Goal: Find specific page/section: Find specific page/section

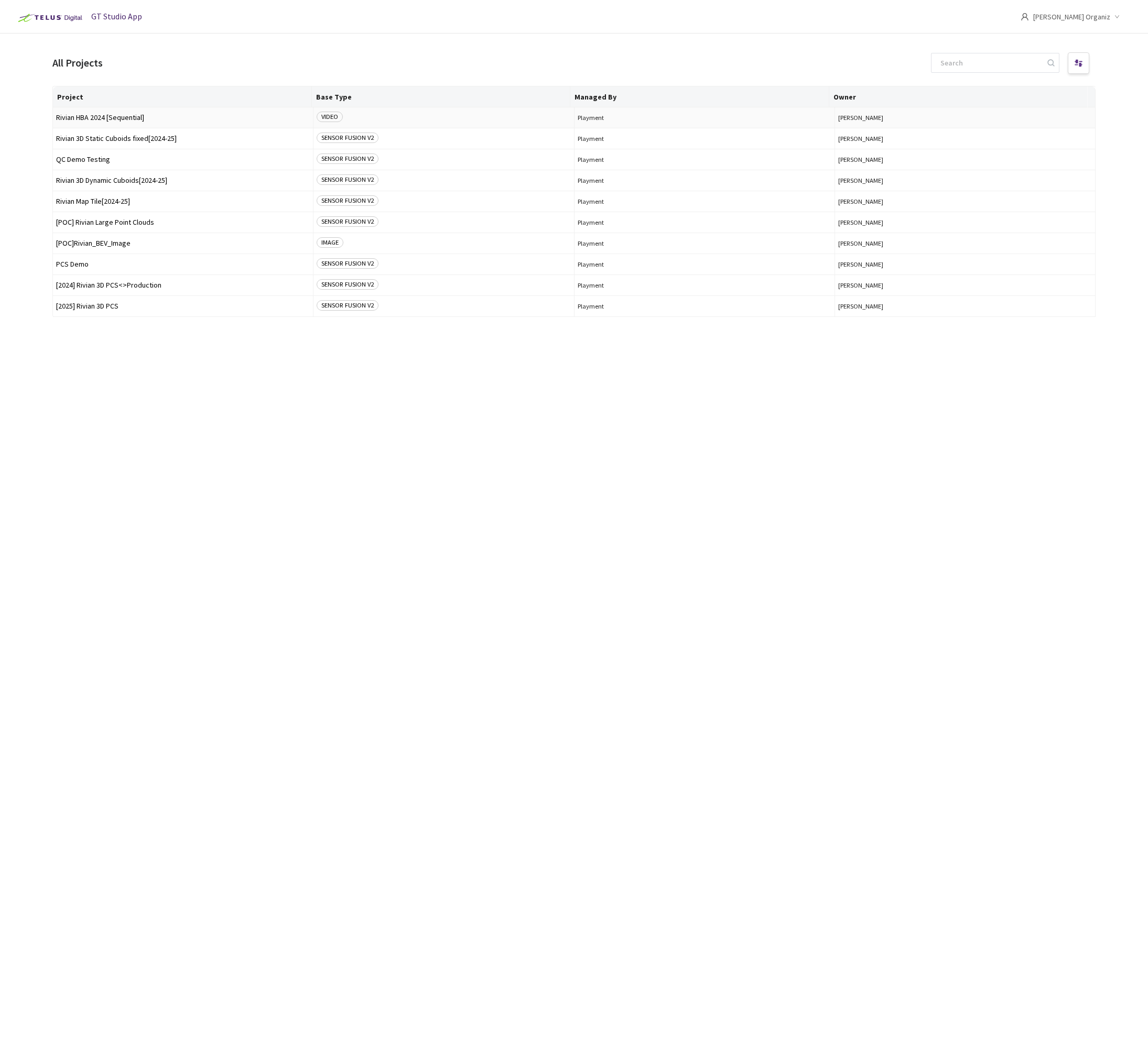
click at [104, 120] on span "Rivian HBA 2024 [Sequential]" at bounding box center [183, 118] width 254 height 8
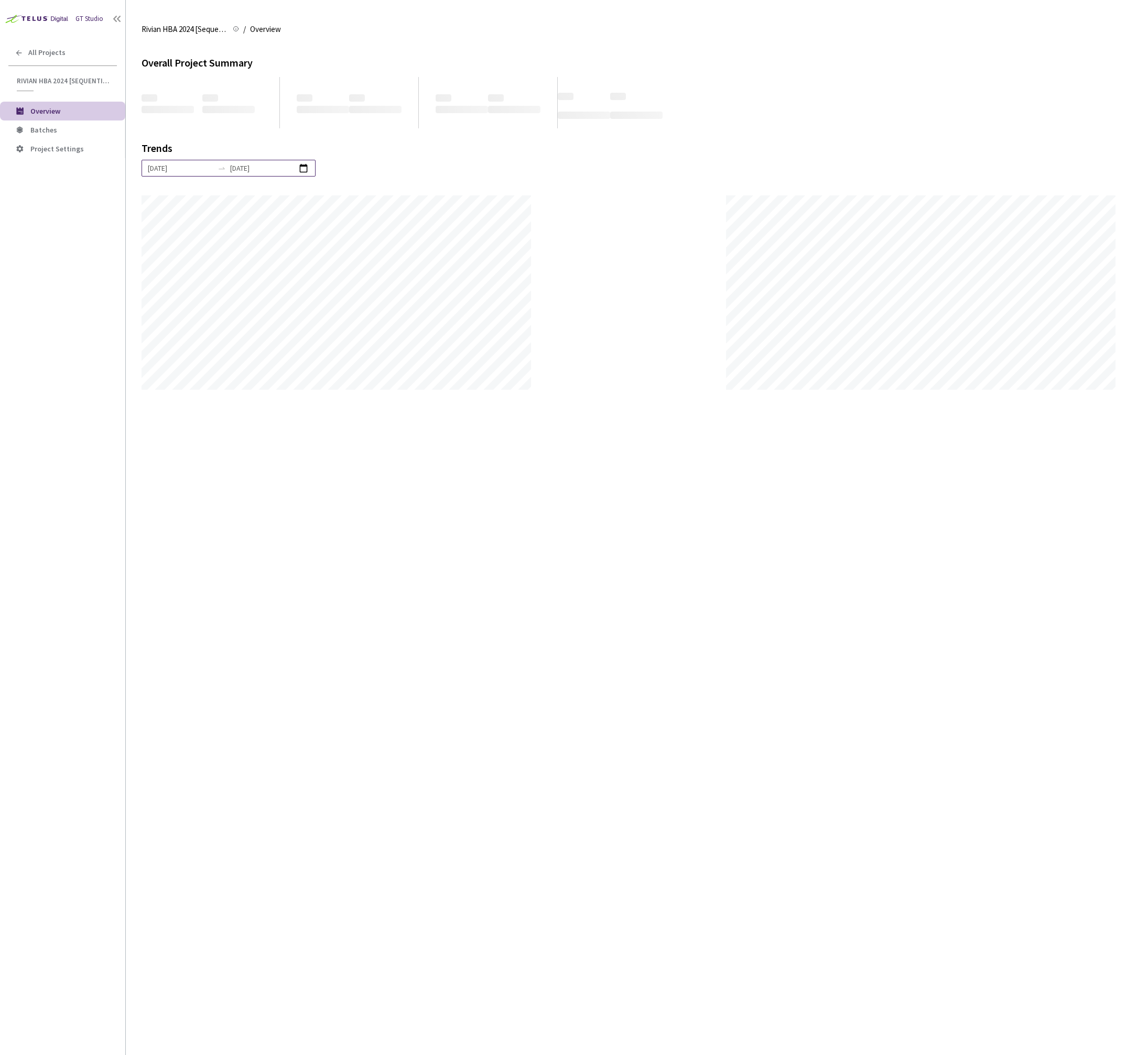
scroll to position [1055, 1148]
click at [67, 133] on span "Batches" at bounding box center [73, 130] width 86 height 9
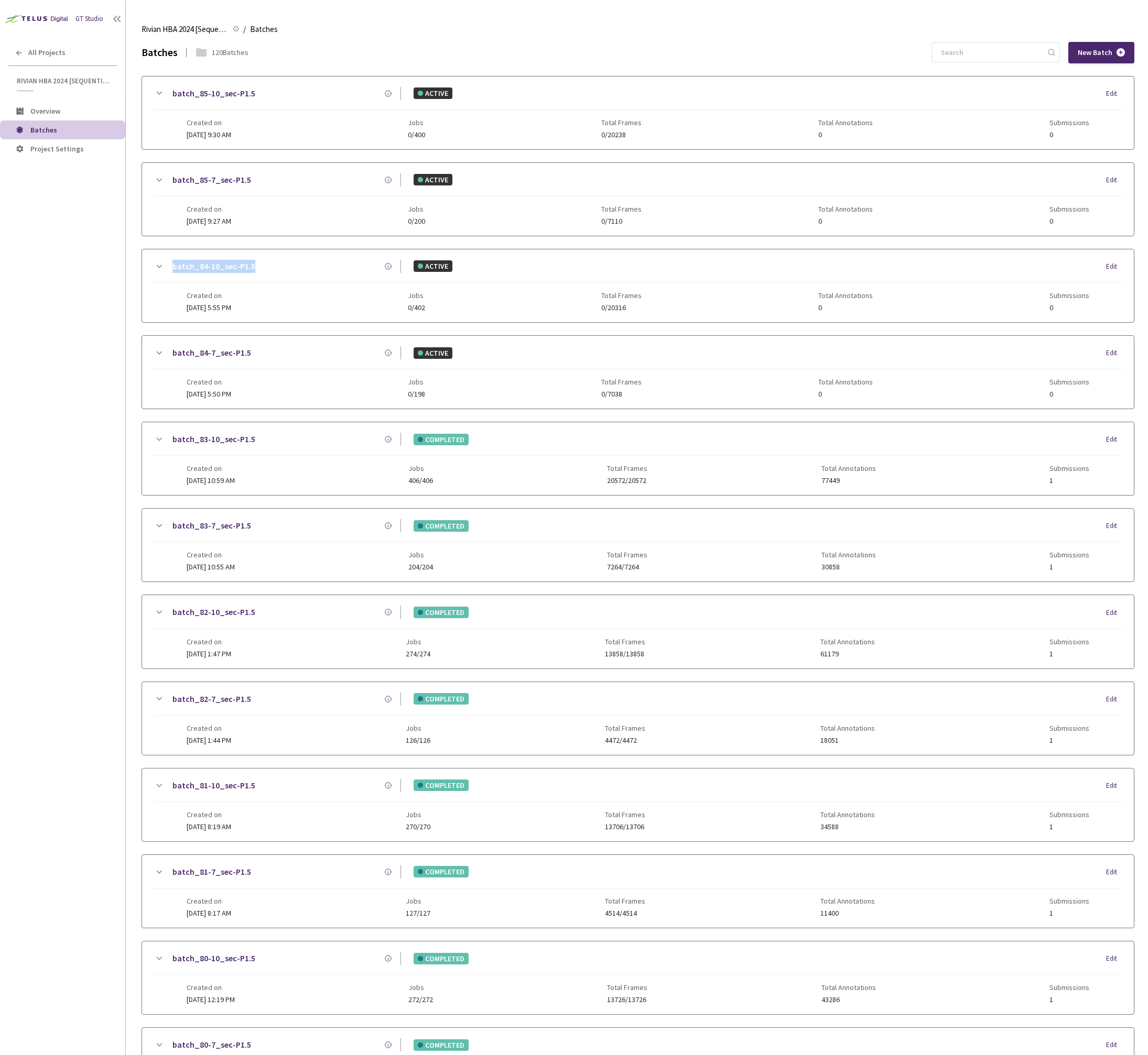
click at [77, 348] on div "GT Studio All Projects Rivian HBA 2024 [Sequential] Rivian HBA 2024 [Sequential…" at bounding box center [62, 495] width 126 height 992
click at [78, 355] on div "GT Studio All Projects Rivian HBA 2024 [Sequential] Rivian HBA 2024 [Sequential…" at bounding box center [62, 495] width 126 height 992
